Goal: Check status: Check status

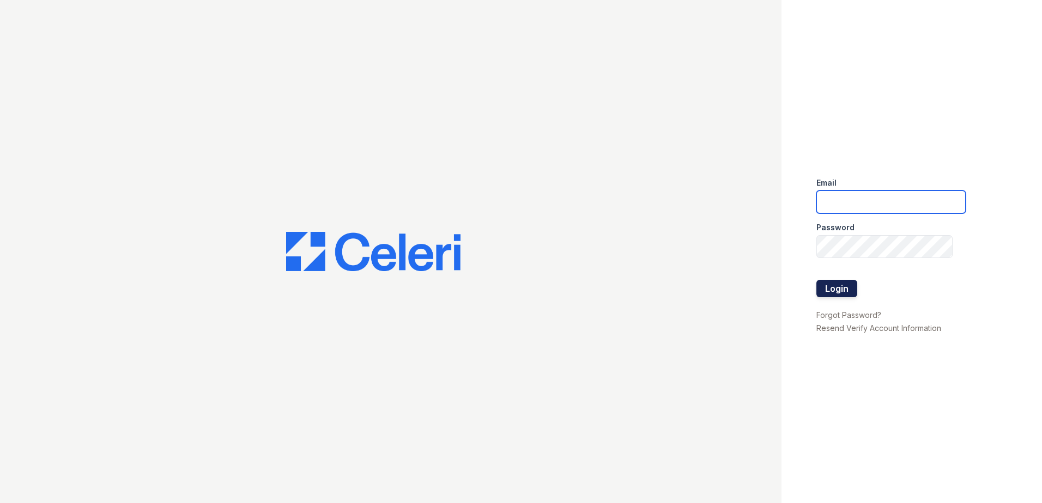
type input "[EMAIL_ADDRESS][DOMAIN_NAME]"
click at [842, 295] on button "Login" at bounding box center [836, 288] width 41 height 17
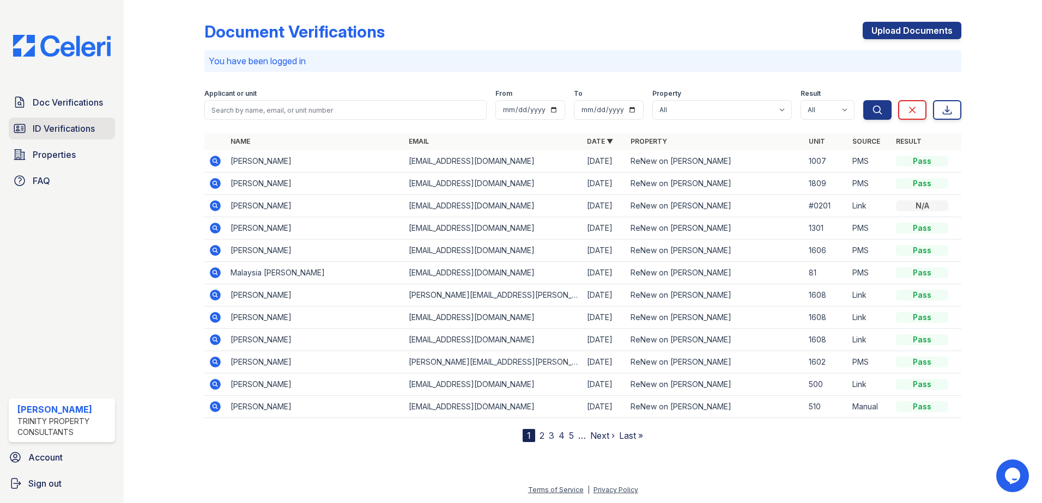
click at [53, 135] on span "ID Verifications" at bounding box center [64, 128] width 62 height 13
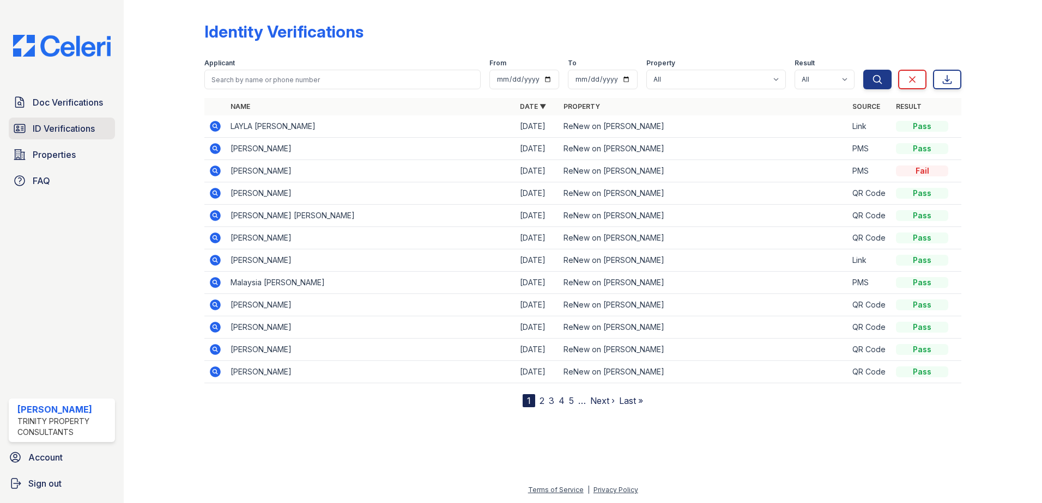
click at [65, 126] on span "ID Verifications" at bounding box center [64, 128] width 62 height 13
click at [60, 131] on span "ID Verifications" at bounding box center [64, 128] width 62 height 13
click at [55, 135] on span "ID Verifications" at bounding box center [64, 128] width 62 height 13
click at [82, 89] on div "Doc Verifications ID Verifications Properties FAQ Jacqueline Cartagena Trinity …" at bounding box center [62, 251] width 124 height 503
click at [68, 109] on span "Doc Verifications" at bounding box center [68, 102] width 70 height 13
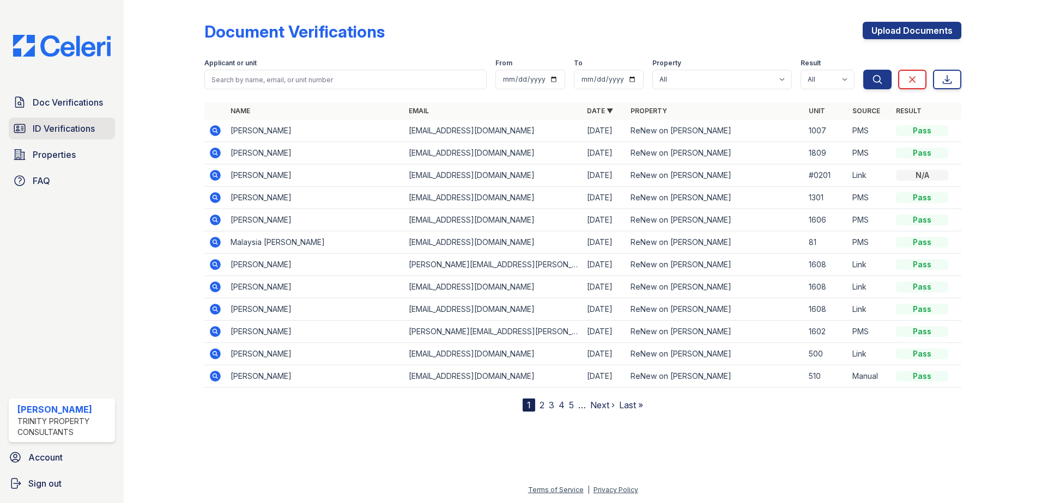
click at [59, 124] on span "ID Verifications" at bounding box center [64, 128] width 62 height 13
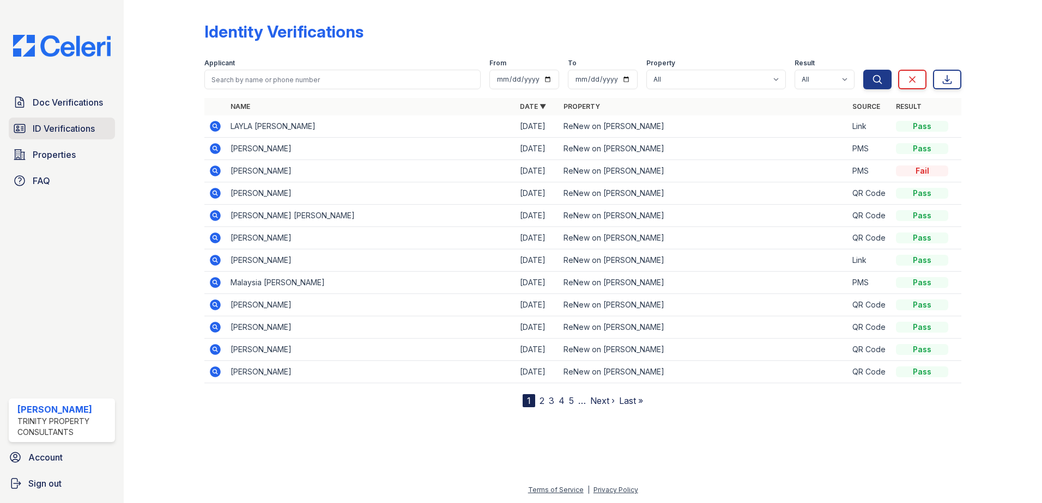
click at [43, 122] on span "ID Verifications" at bounding box center [64, 128] width 62 height 13
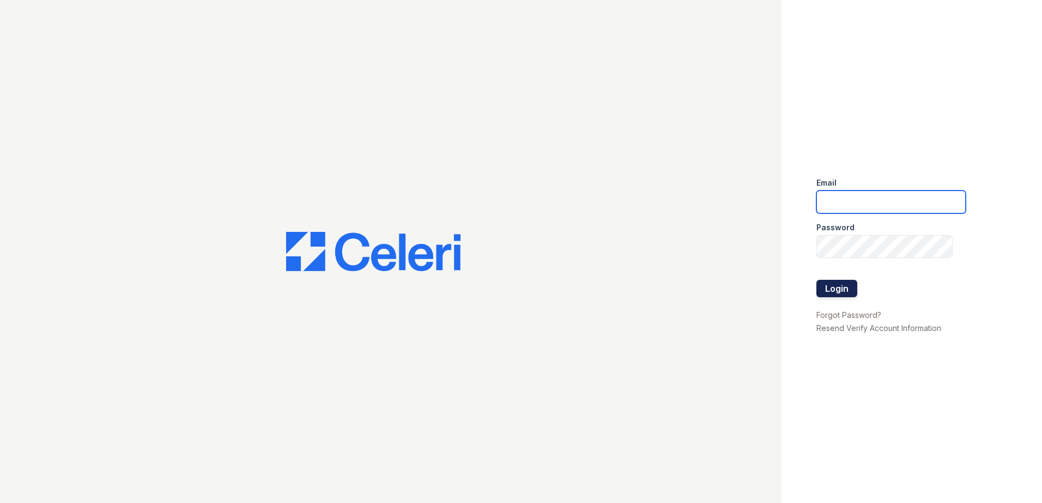
type input "[EMAIL_ADDRESS][DOMAIN_NAME]"
click at [836, 285] on button "Login" at bounding box center [836, 288] width 41 height 17
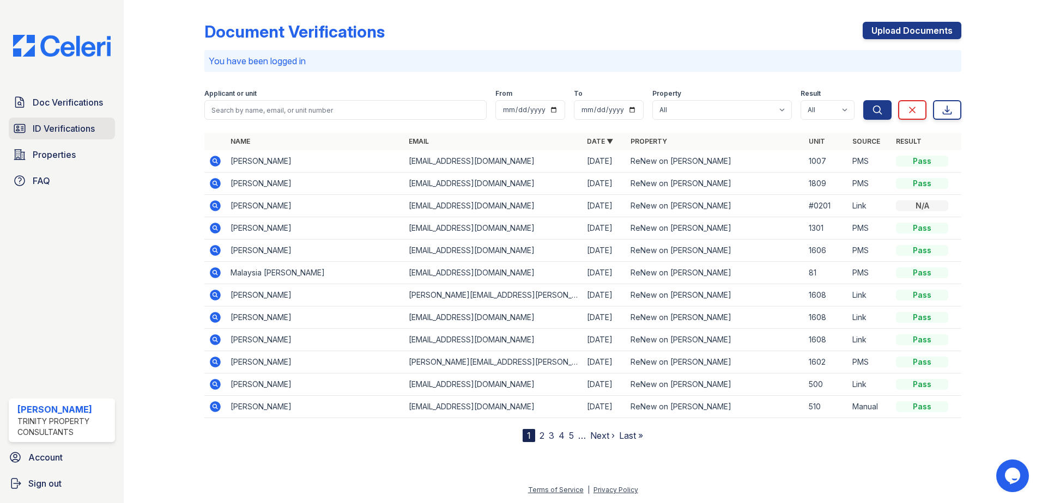
click at [70, 128] on span "ID Verifications" at bounding box center [64, 128] width 62 height 13
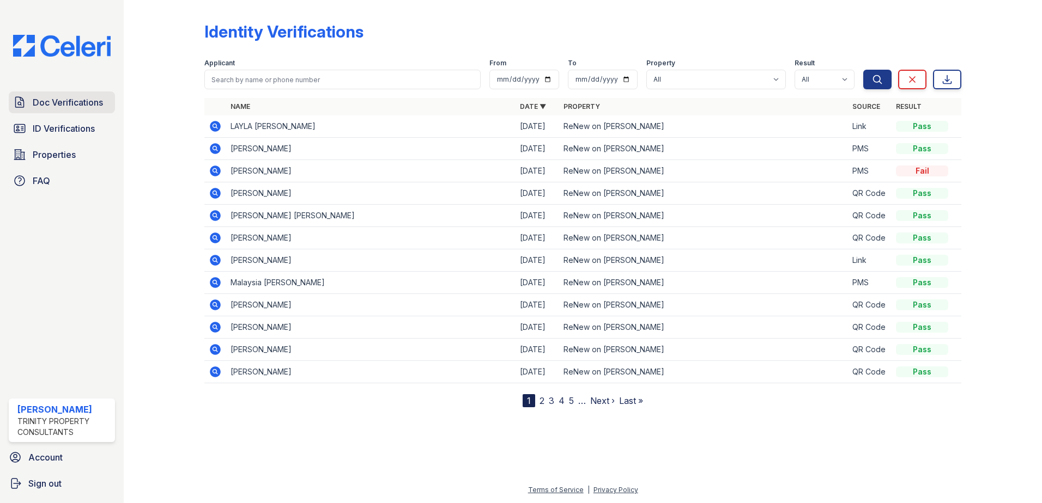
click at [50, 96] on span "Doc Verifications" at bounding box center [68, 102] width 70 height 13
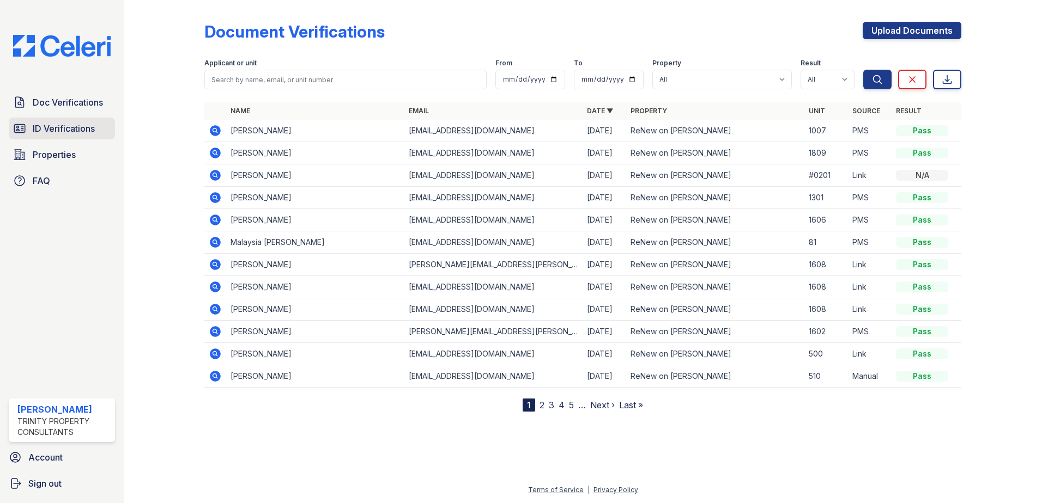
click at [77, 124] on span "ID Verifications" at bounding box center [64, 128] width 62 height 13
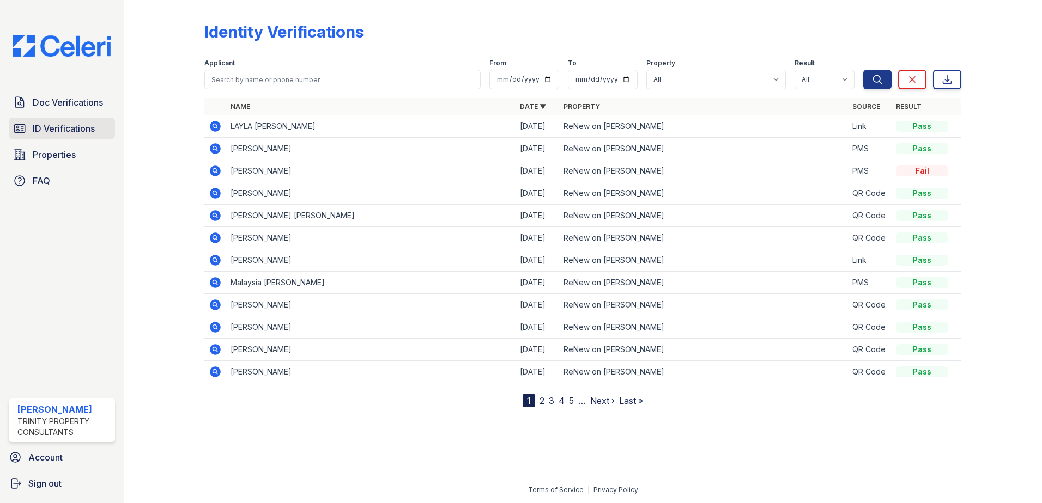
click at [17, 135] on icon at bounding box center [19, 128] width 13 height 13
click at [62, 103] on span "Doc Verifications" at bounding box center [68, 102] width 70 height 13
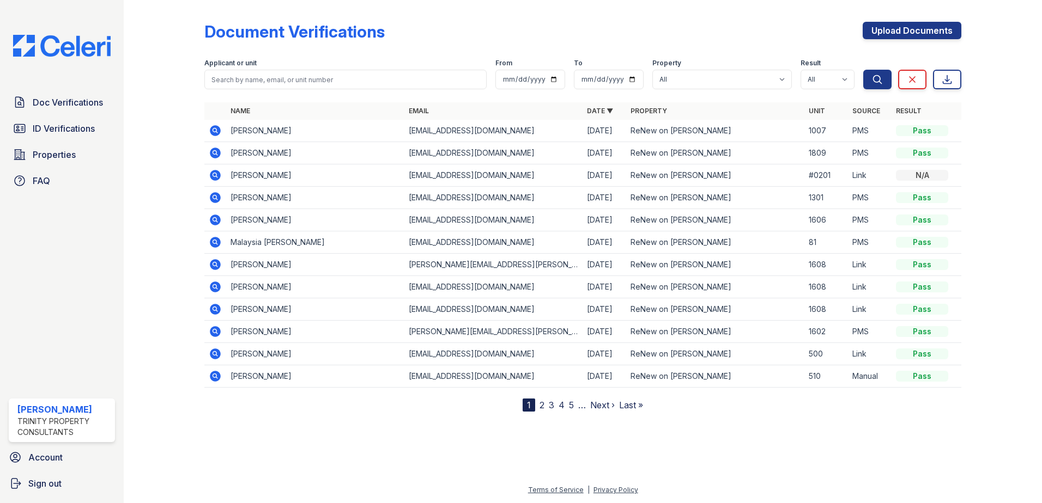
click at [48, 116] on div "Doc Verifications ID Verifications Properties FAQ" at bounding box center [61, 142] width 115 height 100
click at [65, 122] on link "ID Verifications" at bounding box center [62, 129] width 106 height 22
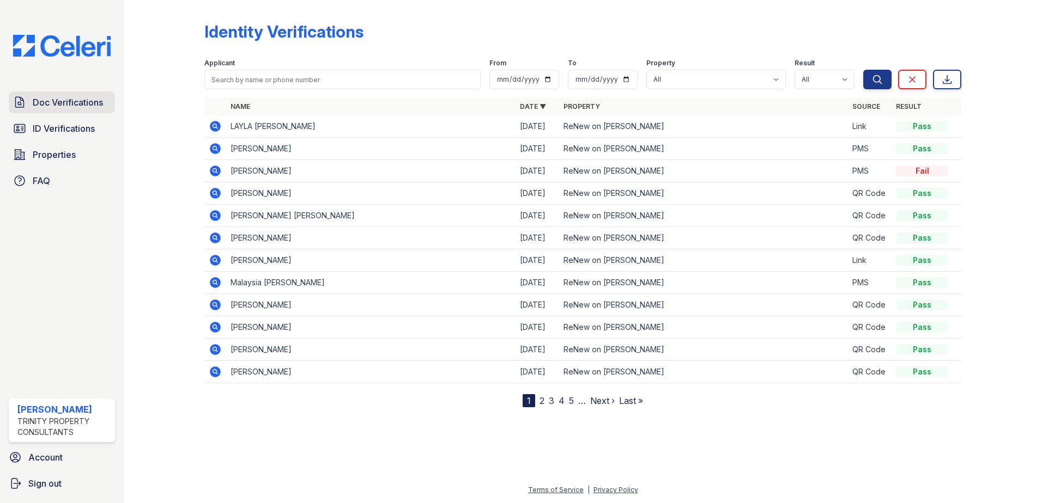
click at [62, 111] on link "Doc Verifications" at bounding box center [62, 103] width 106 height 22
click at [58, 126] on span "ID Verifications" at bounding box center [64, 128] width 62 height 13
click at [59, 127] on span "ID Verifications" at bounding box center [64, 128] width 62 height 13
click at [62, 127] on span "ID Verifications" at bounding box center [64, 128] width 62 height 13
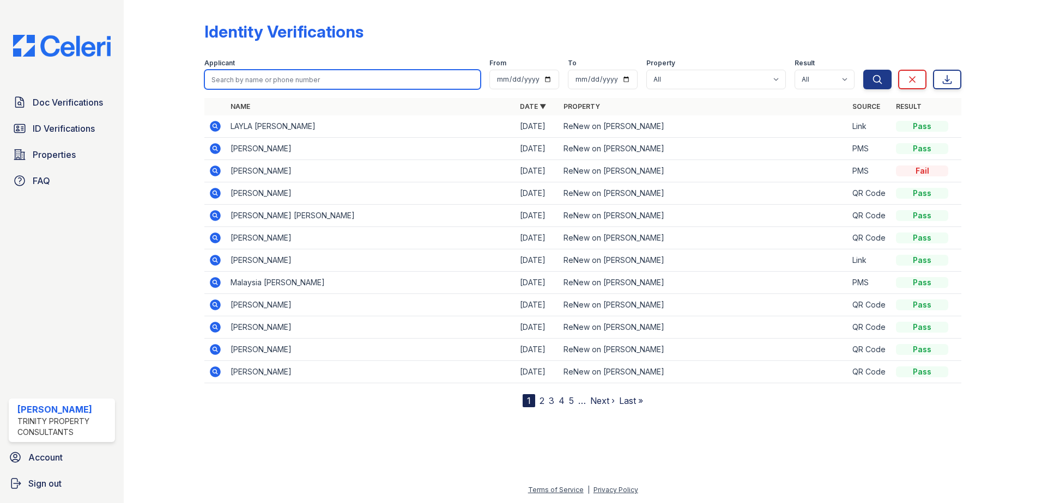
click at [384, 81] on input "search" at bounding box center [342, 80] width 276 height 20
type input "shayvonne"
click at [863, 70] on button "Search" at bounding box center [877, 80] width 28 height 20
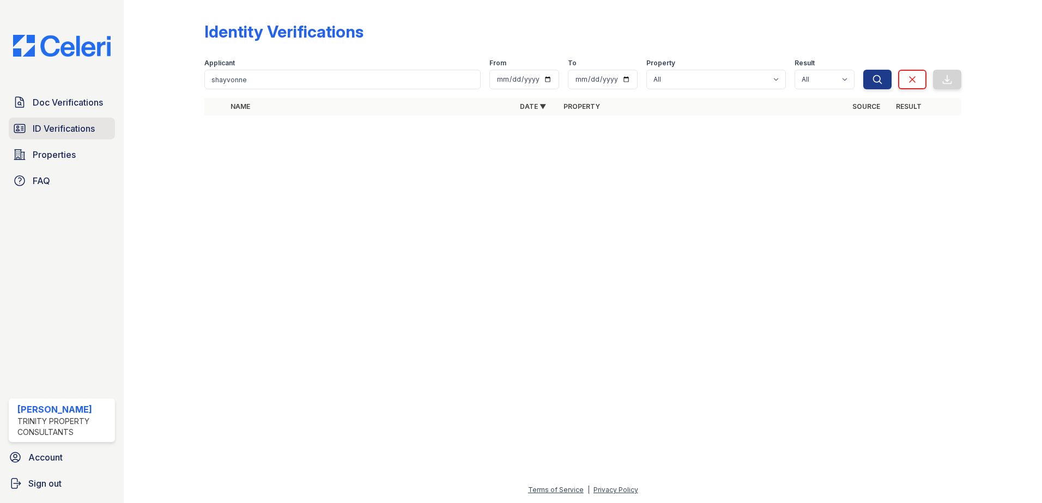
click at [48, 129] on span "ID Verifications" at bounding box center [64, 128] width 62 height 13
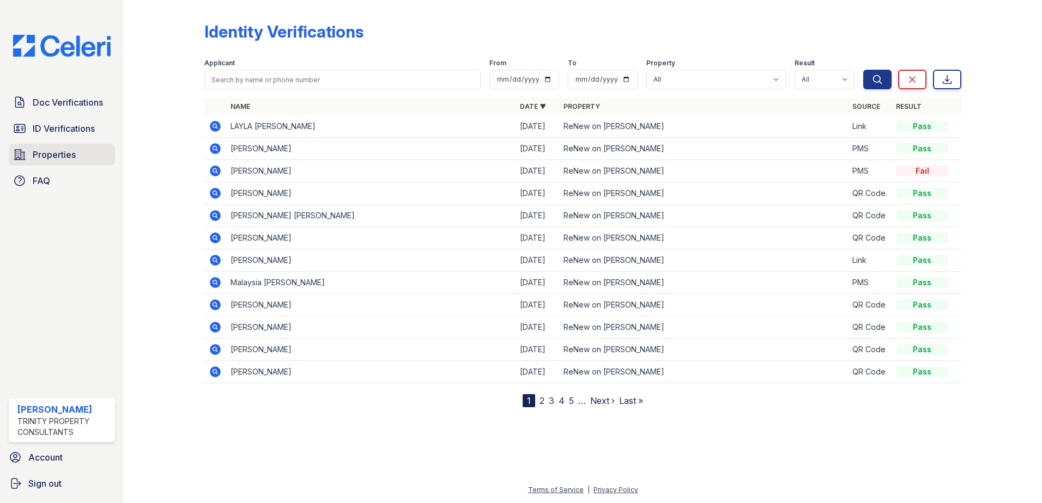
click at [44, 160] on span "Properties" at bounding box center [54, 154] width 43 height 13
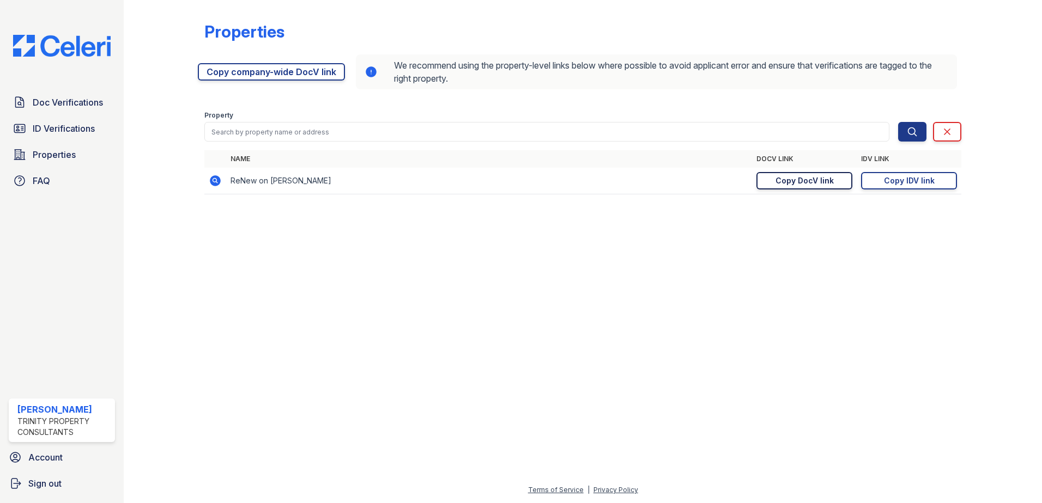
click at [796, 184] on div "Copy DocV link" at bounding box center [804, 180] width 58 height 11
click at [889, 177] on div "Copy IDV link" at bounding box center [909, 180] width 51 height 11
click at [57, 125] on span "ID Verifications" at bounding box center [64, 128] width 62 height 13
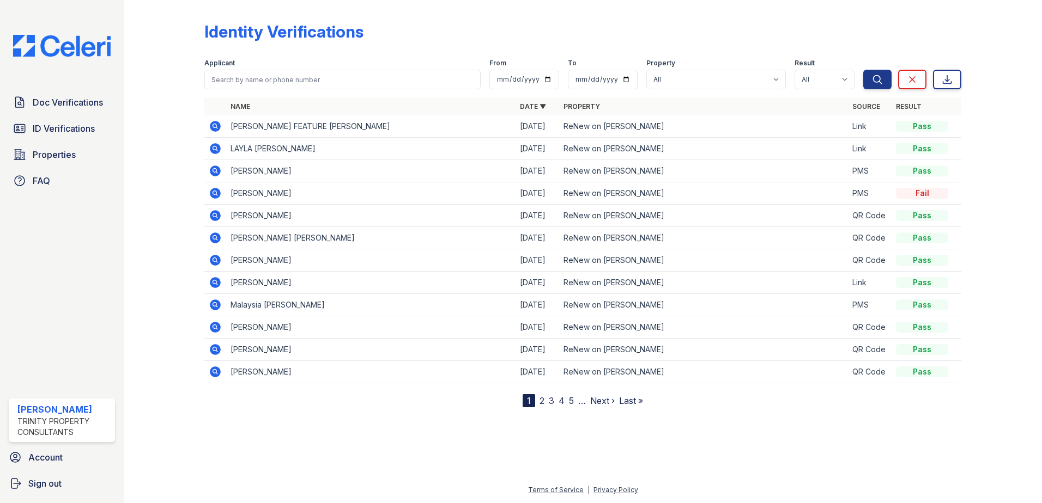
click at [212, 129] on icon at bounding box center [215, 126] width 11 height 11
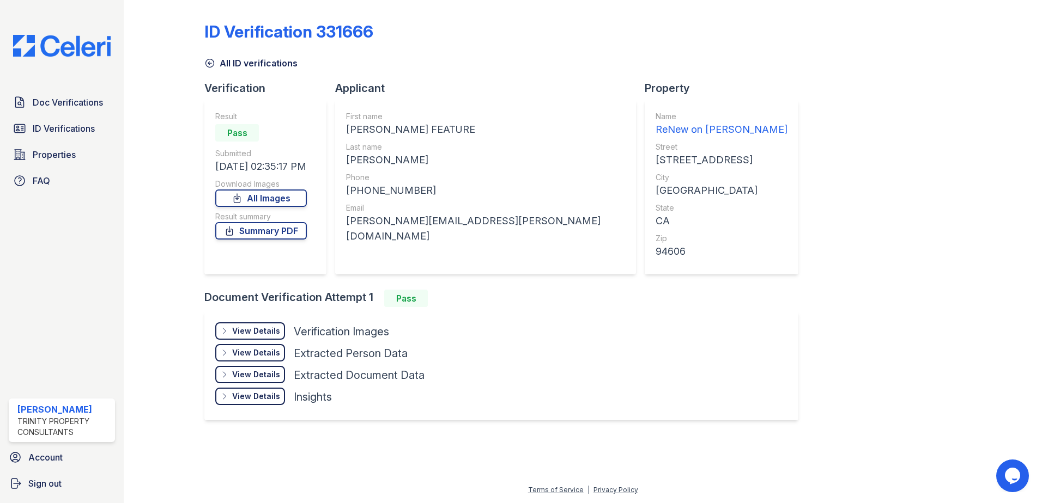
click at [264, 335] on div "View Details" at bounding box center [256, 331] width 48 height 11
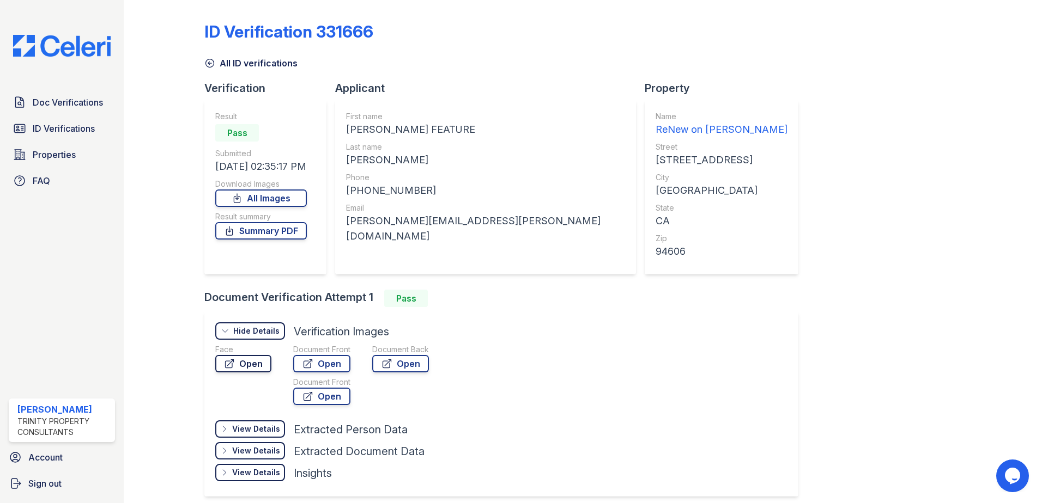
click at [241, 362] on link "Open" at bounding box center [243, 363] width 56 height 17
click at [316, 360] on link "Open" at bounding box center [321, 363] width 57 height 17
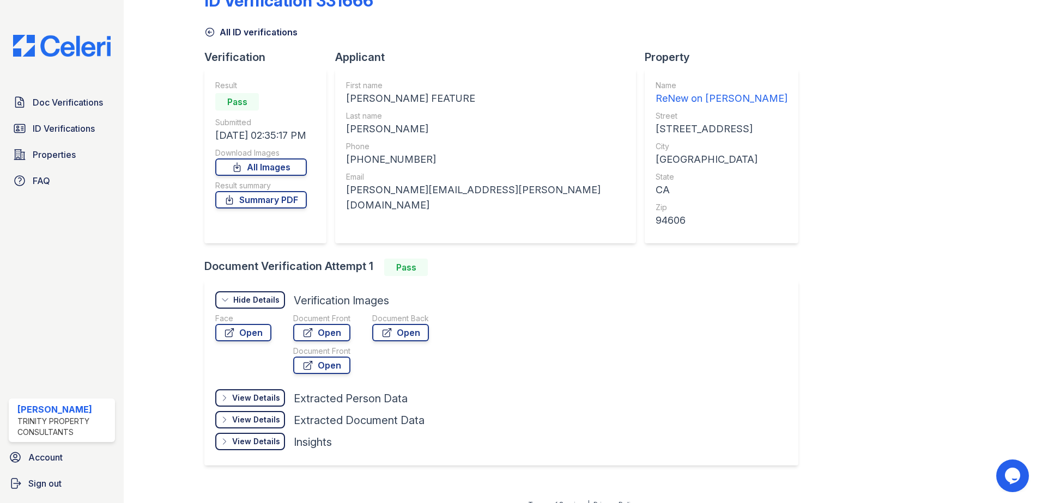
scroll to position [46, 0]
